Goal: Find specific page/section: Find specific page/section

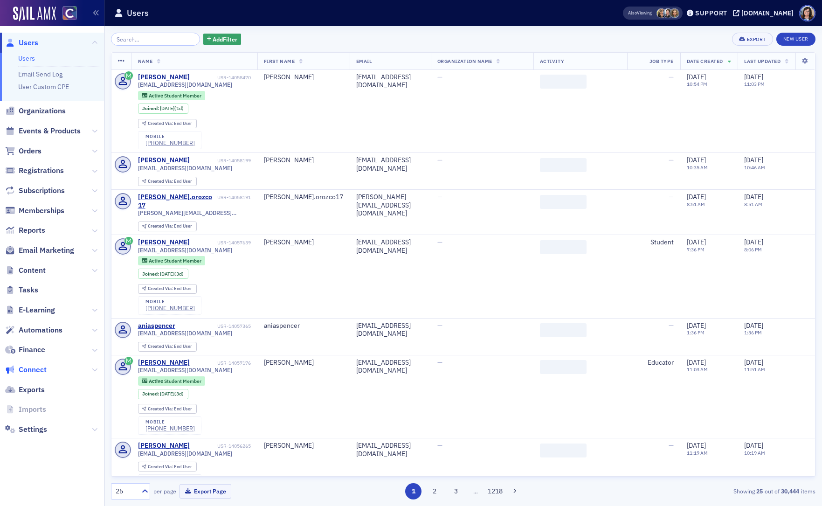
click at [38, 370] on span "Connect" at bounding box center [33, 370] width 28 height 10
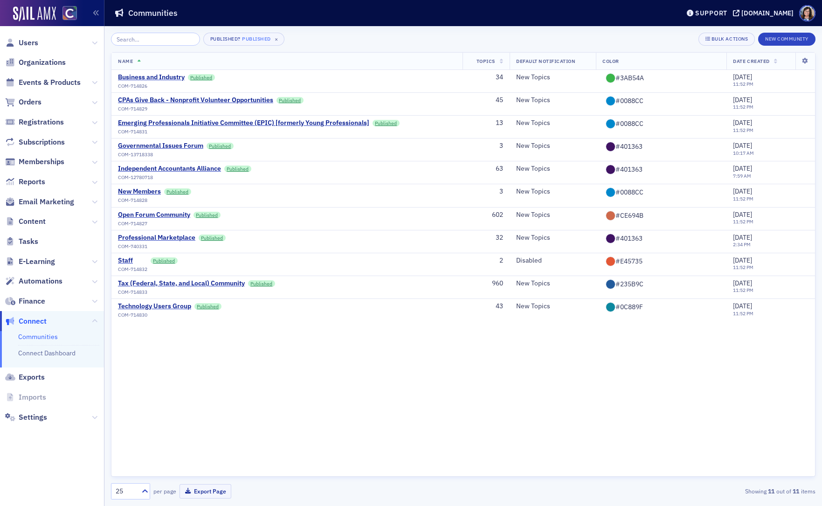
click at [36, 212] on span "Content" at bounding box center [52, 222] width 104 height 20
click at [35, 218] on span "Content" at bounding box center [32, 221] width 27 height 10
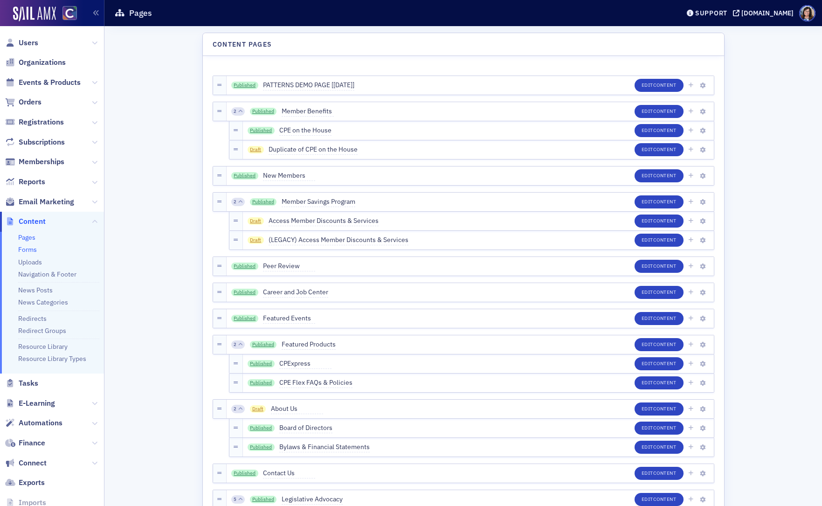
click at [27, 251] on link "Forms" at bounding box center [27, 249] width 19 height 8
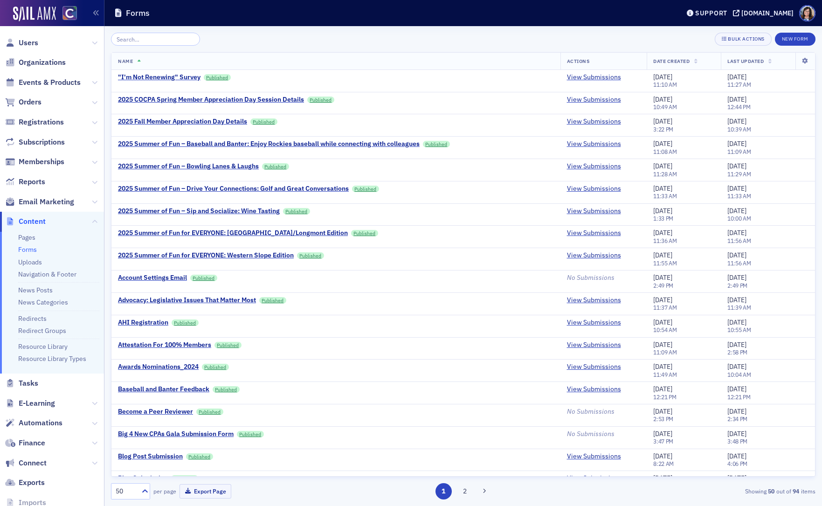
click at [132, 40] on input "search" at bounding box center [155, 39] width 89 height 13
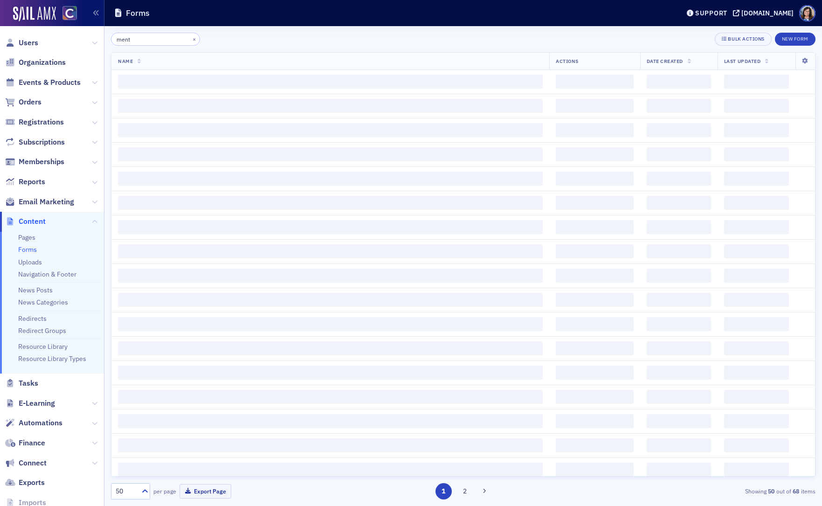
type input "ment"
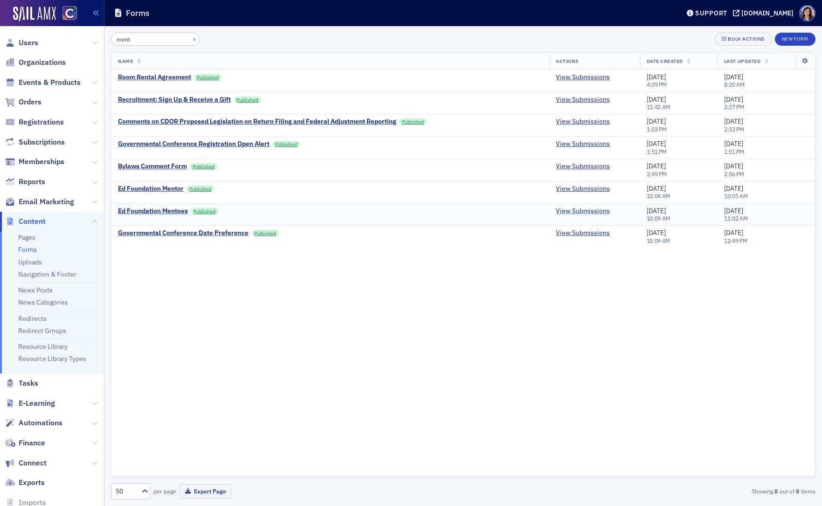
click at [576, 212] on link "View Submissions" at bounding box center [583, 211] width 54 height 8
click at [589, 189] on link "View Submissions" at bounding box center [583, 189] width 54 height 8
